Goal: Complete application form: Complete application form

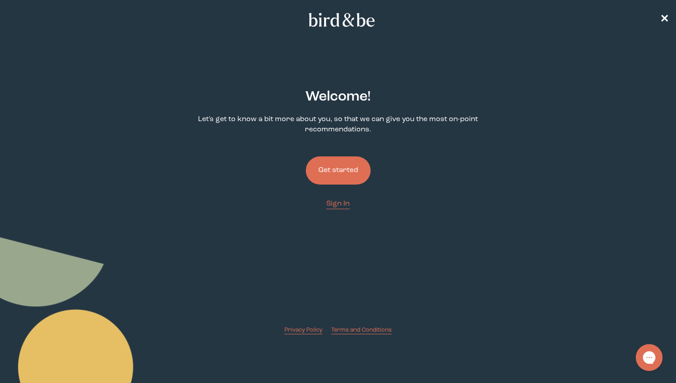
click at [331, 169] on button "Get started" at bounding box center [338, 171] width 65 height 28
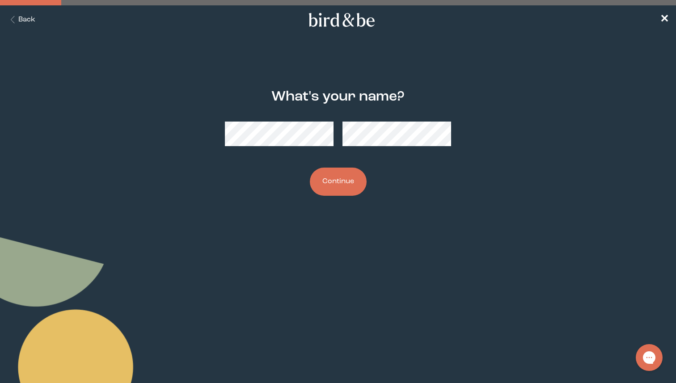
click at [351, 186] on button "Continue" at bounding box center [338, 182] width 57 height 28
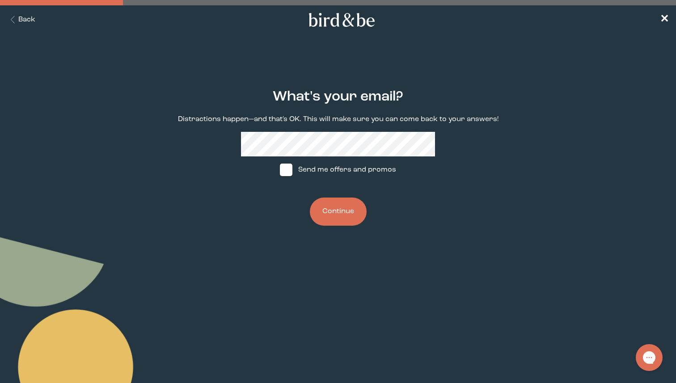
click at [345, 216] on button "Continue" at bounding box center [338, 212] width 57 height 28
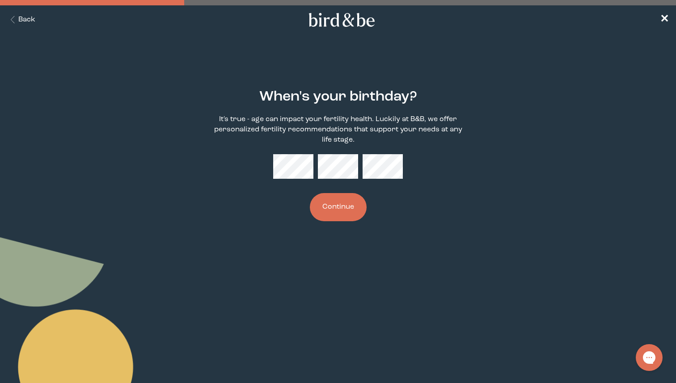
click at [354, 209] on button "Continue" at bounding box center [338, 207] width 57 height 28
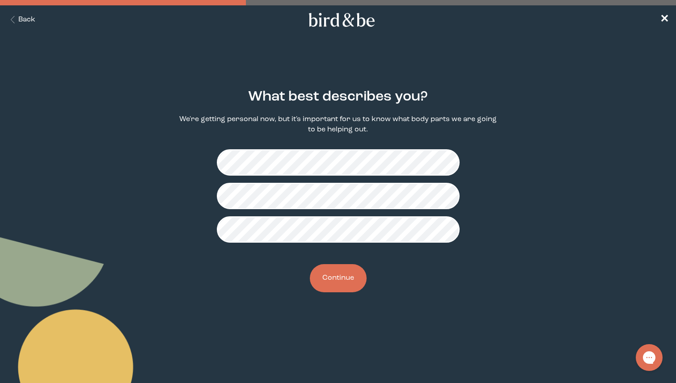
click at [344, 283] on button "Continue" at bounding box center [338, 278] width 57 height 28
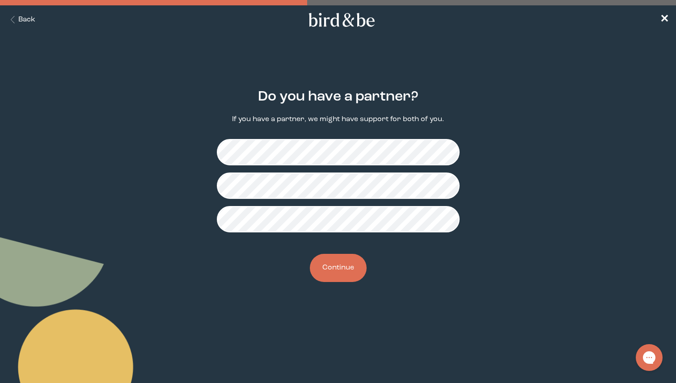
click at [342, 269] on button "Continue" at bounding box center [338, 268] width 57 height 28
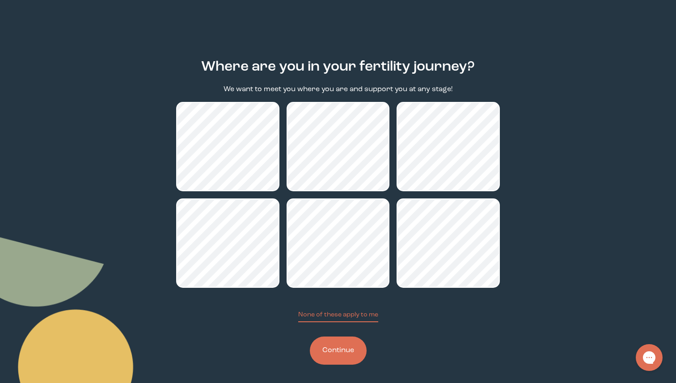
scroll to position [34, 0]
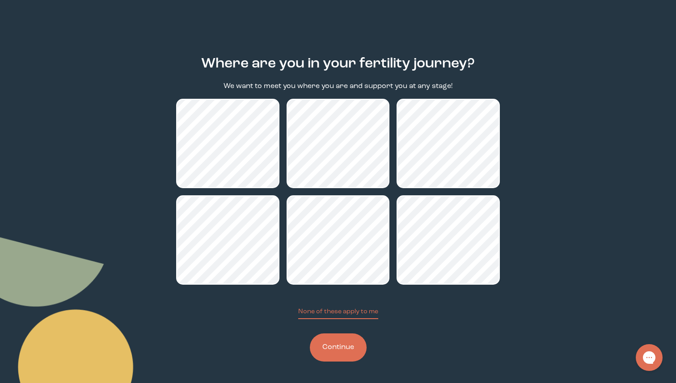
click at [339, 351] on button "Continue" at bounding box center [338, 348] width 57 height 28
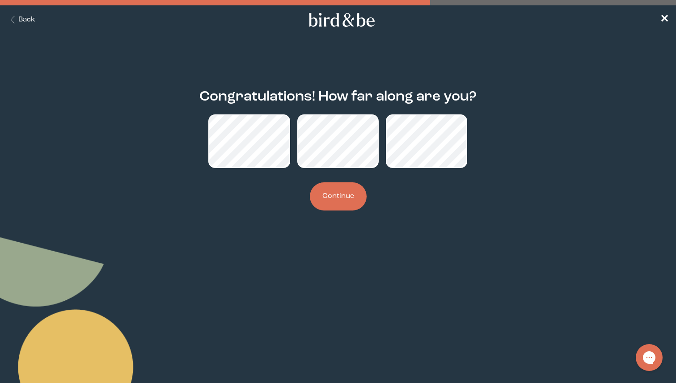
click at [339, 200] on button "Continue" at bounding box center [338, 196] width 57 height 28
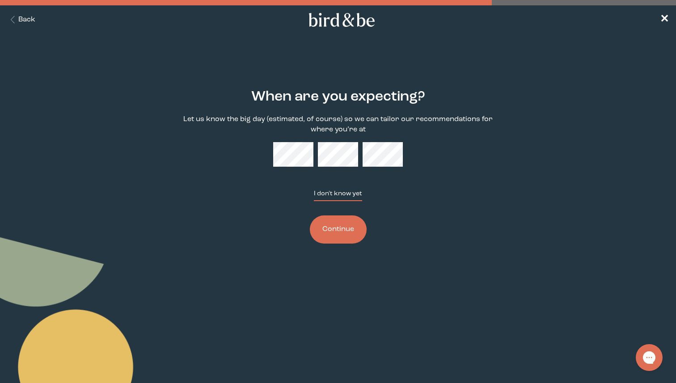
click at [330, 192] on button "I don't know yet" at bounding box center [338, 195] width 48 height 12
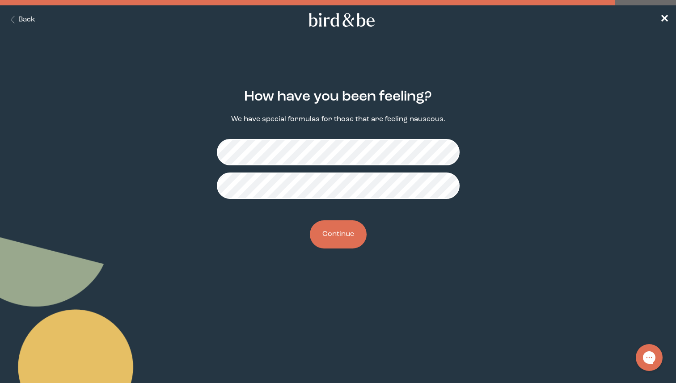
click at [352, 244] on button "Continue" at bounding box center [338, 234] width 57 height 28
click at [396, 248] on div "How have you been feeling? We have special formulas for those that are feeling …" at bounding box center [338, 169] width 324 height 188
click at [352, 244] on button "Continue" at bounding box center [338, 234] width 57 height 28
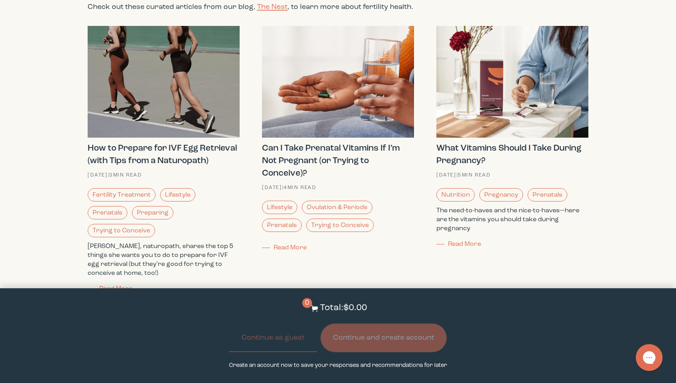
scroll to position [1059, 0]
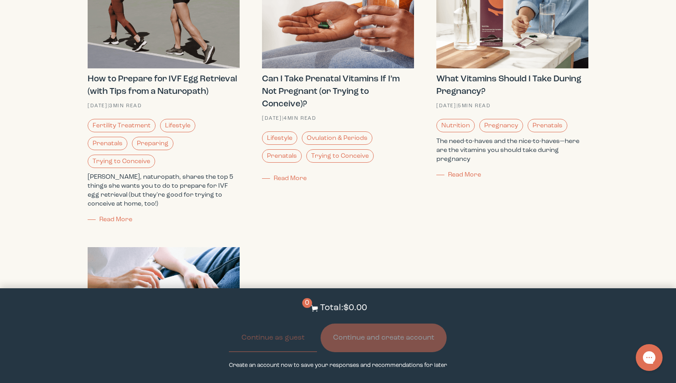
click at [457, 174] on span "Read More" at bounding box center [464, 175] width 33 height 6
